Goal: Task Accomplishment & Management: Manage account settings

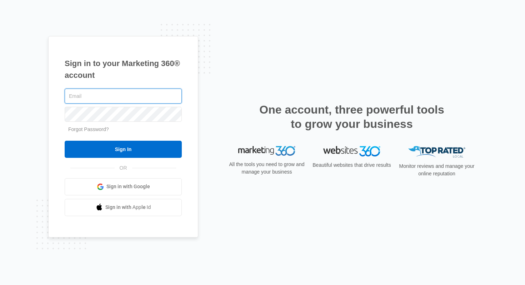
click at [0, 285] on com-1password-button at bounding box center [0, 285] width 0 height 0
type input "[PERSON_NAME][EMAIL_ADDRESS][DOMAIN_NAME]"
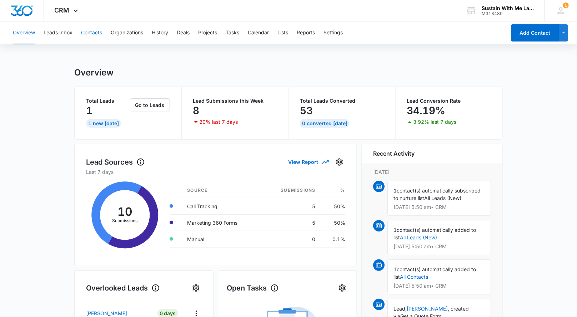
click at [93, 30] on button "Contacts" at bounding box center [91, 32] width 21 height 23
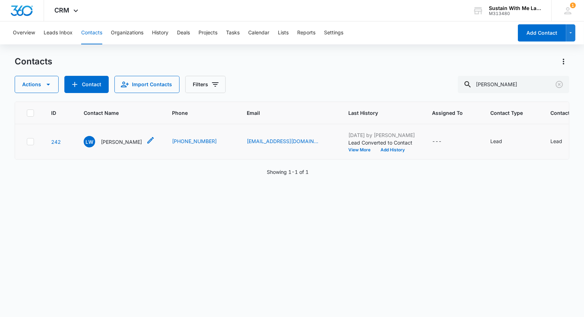
click at [114, 139] on p "[PERSON_NAME]" at bounding box center [121, 142] width 41 height 8
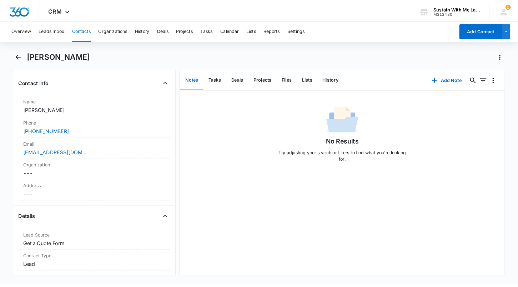
scroll to position [117, 0]
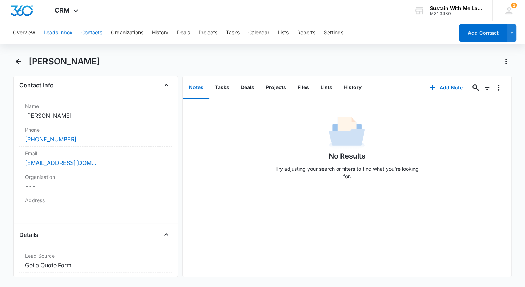
click at [68, 31] on button "Leads Inbox" at bounding box center [58, 32] width 29 height 23
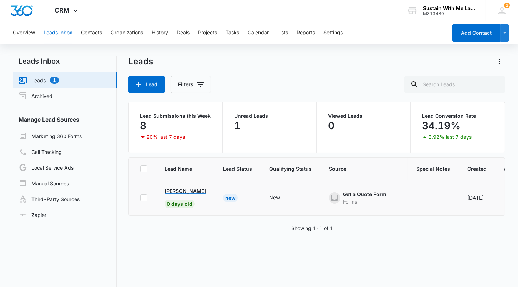
click at [177, 188] on p "[PERSON_NAME]" at bounding box center [185, 191] width 41 height 8
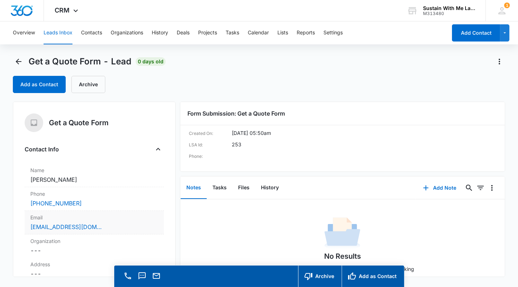
click at [99, 229] on div "[EMAIL_ADDRESS][DOMAIN_NAME]" at bounding box center [94, 226] width 128 height 9
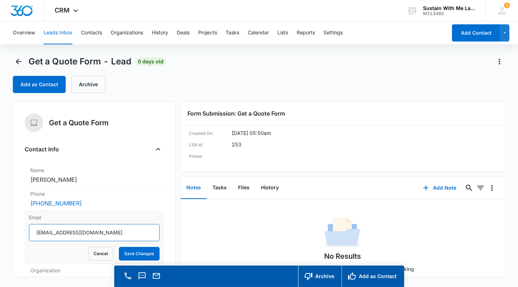
drag, startPoint x: 101, startPoint y: 230, endPoint x: 26, endPoint y: 229, distance: 75.0
click at [26, 229] on div "Email [EMAIL_ADDRESS][DOMAIN_NAME] Cancel Save Changes" at bounding box center [94, 236] width 139 height 53
drag, startPoint x: 13, startPoint y: 178, endPoint x: 92, endPoint y: 182, distance: 79.8
click at [92, 182] on main "Get a Quote Form - Lead 0 days old Add as Contact Archive Get a Quote Form Cont…" at bounding box center [259, 181] width 518 height 251
copy dd "[PERSON_NAME]"
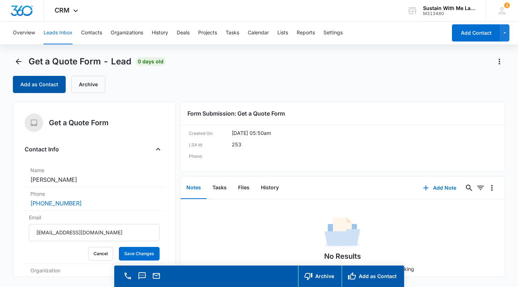
click at [57, 83] on button "Add as Contact" at bounding box center [39, 84] width 53 height 17
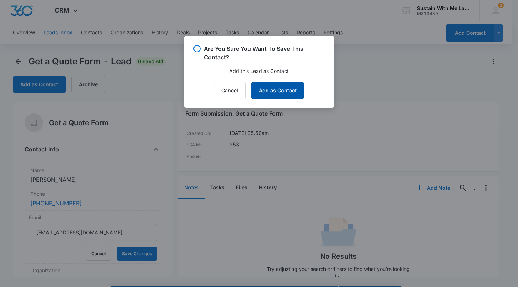
click at [282, 90] on button "Add as Contact" at bounding box center [278, 90] width 53 height 17
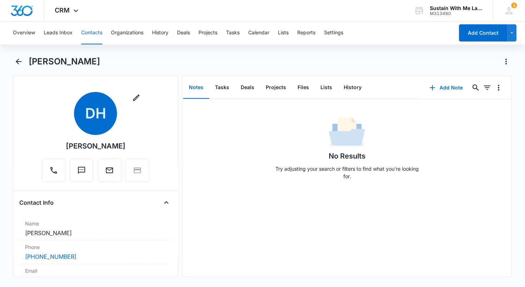
click at [94, 30] on button "Contacts" at bounding box center [91, 32] width 21 height 23
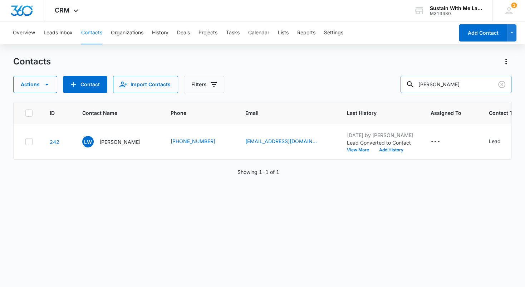
click at [457, 86] on input "[PERSON_NAME]" at bounding box center [455, 84] width 111 height 17
type input "[PERSON_NAME]"
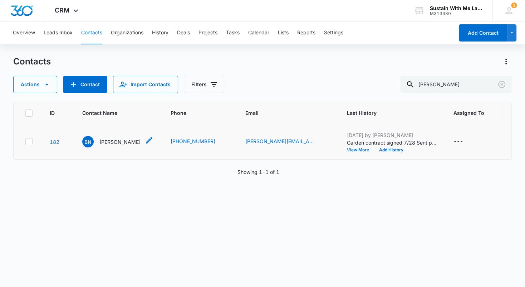
click at [120, 145] on p "[PERSON_NAME]" at bounding box center [119, 142] width 41 height 8
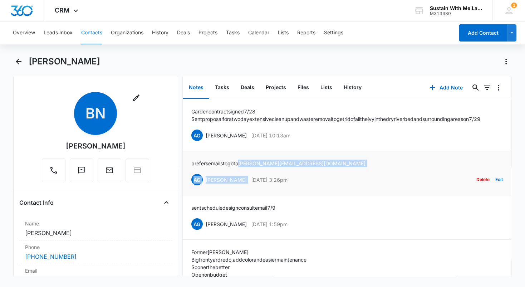
drag, startPoint x: 335, startPoint y: 169, endPoint x: 246, endPoint y: 172, distance: 89.4
click at [246, 172] on div "prefers emails to go to [PERSON_NAME][EMAIL_ADDRESS][DOMAIN_NAME] AG [PERSON_NA…" at bounding box center [347, 172] width 312 height 27
click at [337, 170] on div "prefers emails to go to [PERSON_NAME][EMAIL_ADDRESS][DOMAIN_NAME] AG [PERSON_NA…" at bounding box center [347, 172] width 312 height 27
